Goal: Navigation & Orientation: Find specific page/section

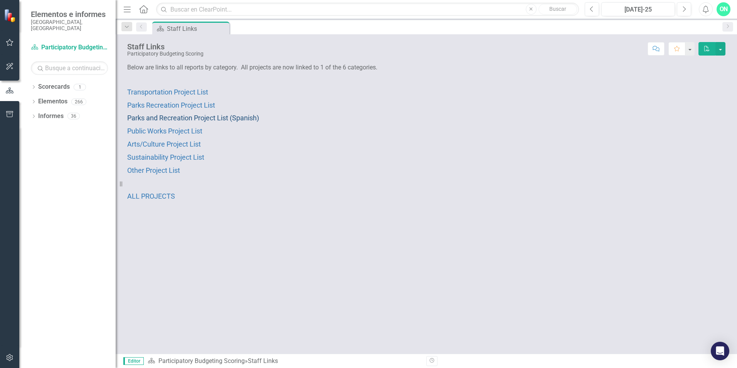
click at [189, 117] on span "Parks and Recreation Project List (Spanish)" at bounding box center [193, 118] width 132 height 8
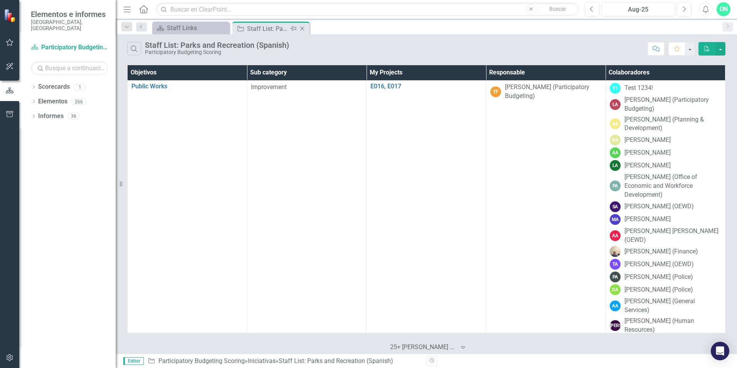
click at [273, 28] on div "Staff List: Parks and Recreation (Spanish)" at bounding box center [267, 29] width 41 height 10
click at [252, 26] on div "Staff List: Parks and Recreation (Spanish)" at bounding box center [267, 29] width 41 height 10
click at [212, 27] on div "Staff Links" at bounding box center [192, 28] width 51 height 10
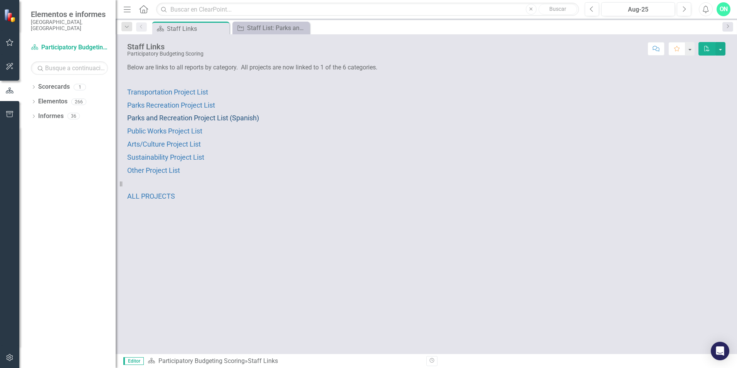
click at [205, 117] on span "Parks and Recreation Project List (Spanish)" at bounding box center [193, 118] width 132 height 8
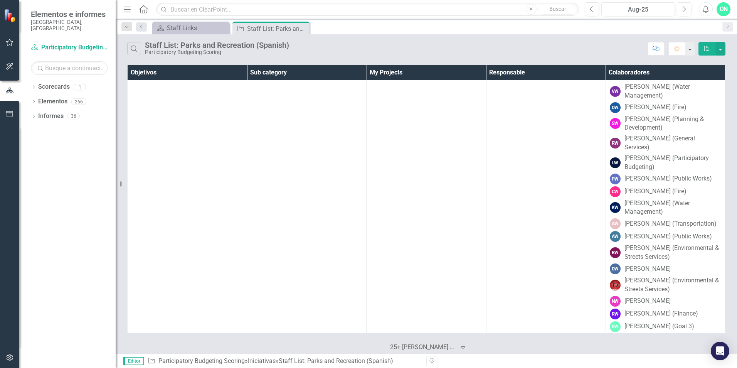
scroll to position [9238, 0]
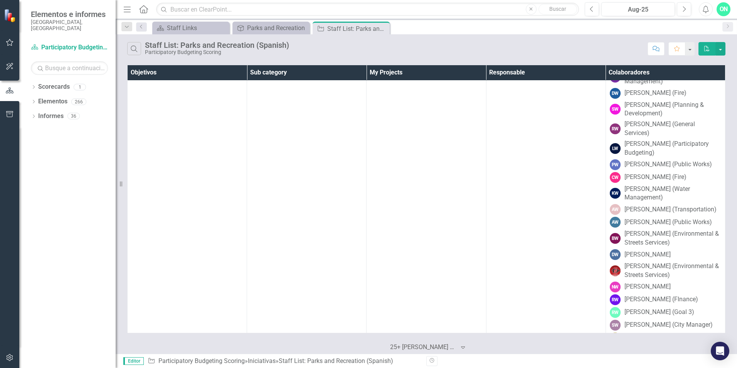
scroll to position [9152, 0]
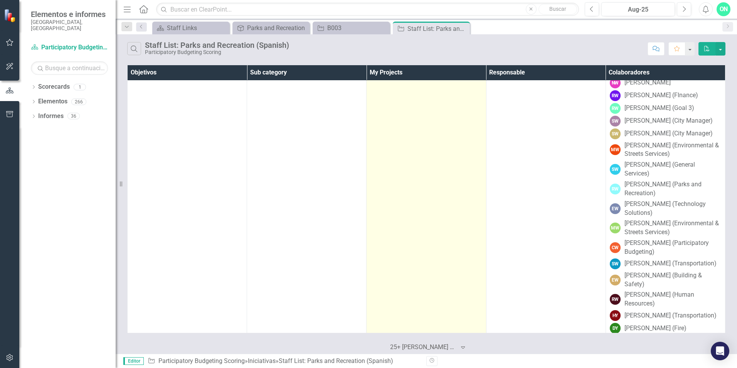
scroll to position [9365, 0]
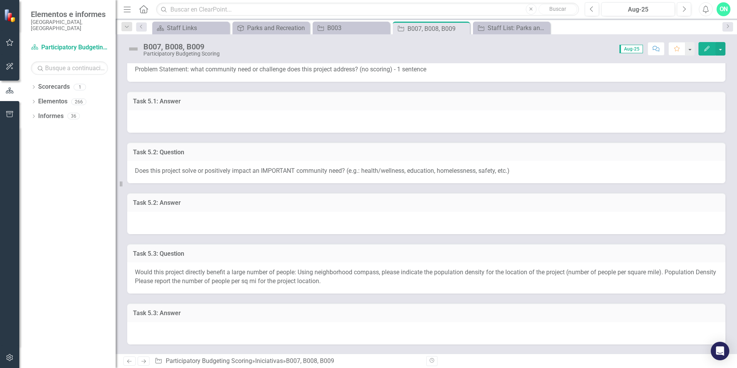
scroll to position [193, 0]
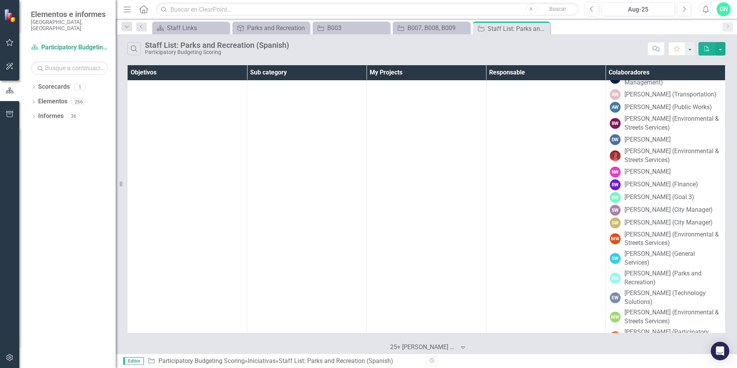
scroll to position [9267, 0]
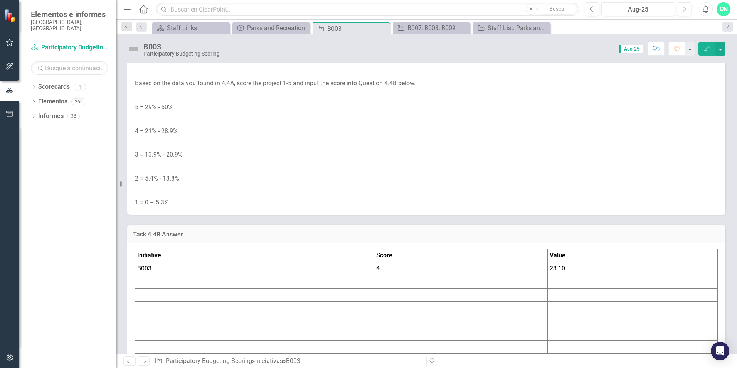
scroll to position [3199, 0]
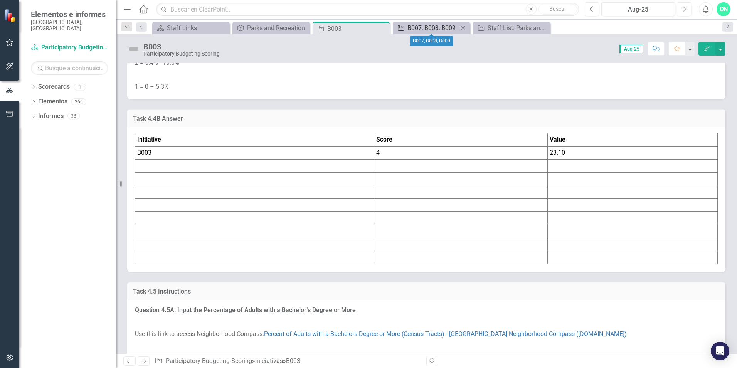
click at [429, 32] on div "B007, B008, B009" at bounding box center [432, 28] width 51 height 10
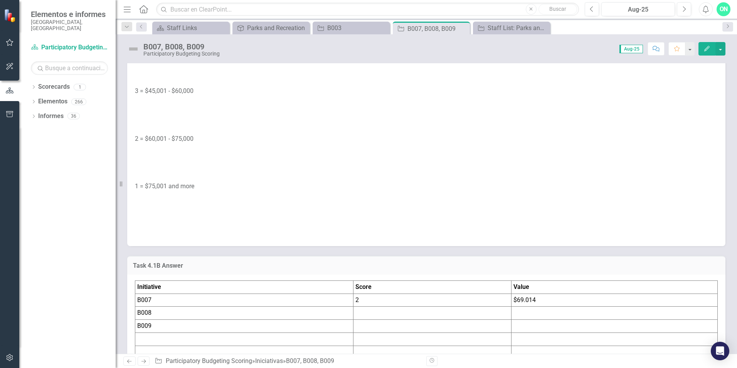
scroll to position [1657, 0]
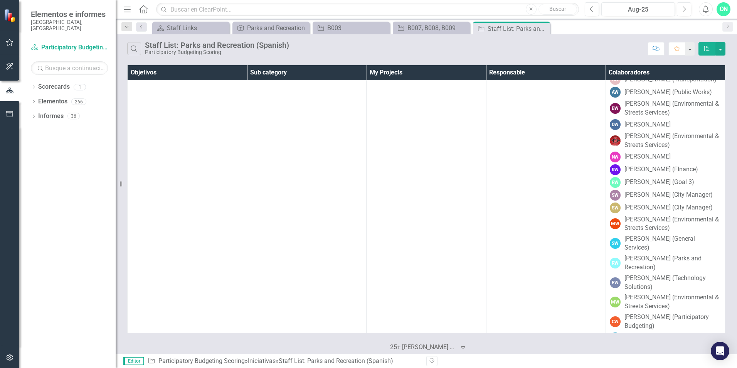
scroll to position [9369, 0]
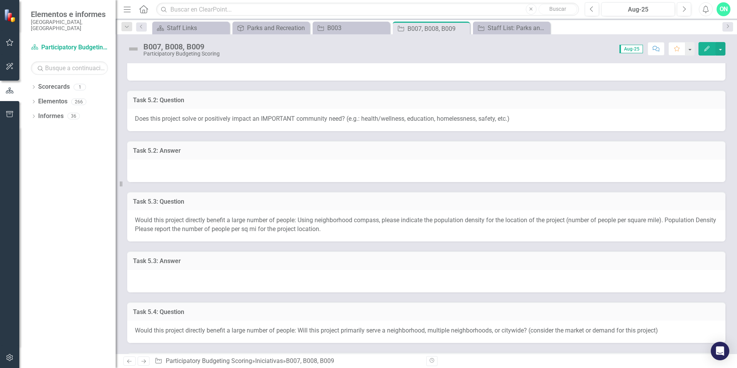
scroll to position [347, 0]
